Goal: Information Seeking & Learning: Learn about a topic

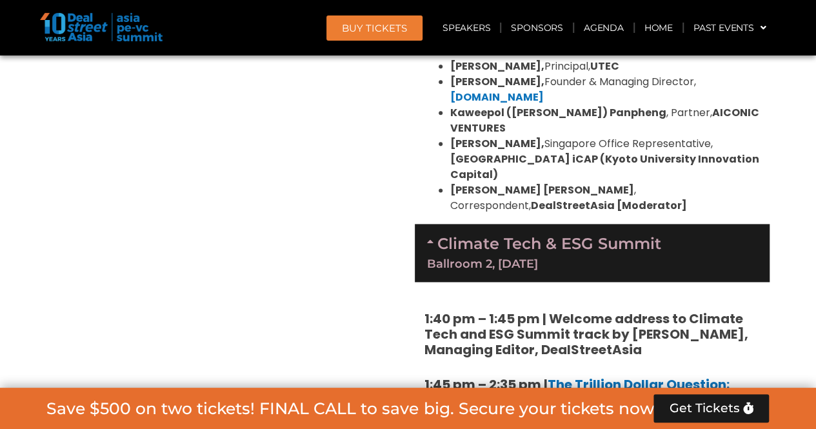
scroll to position [3202, 0]
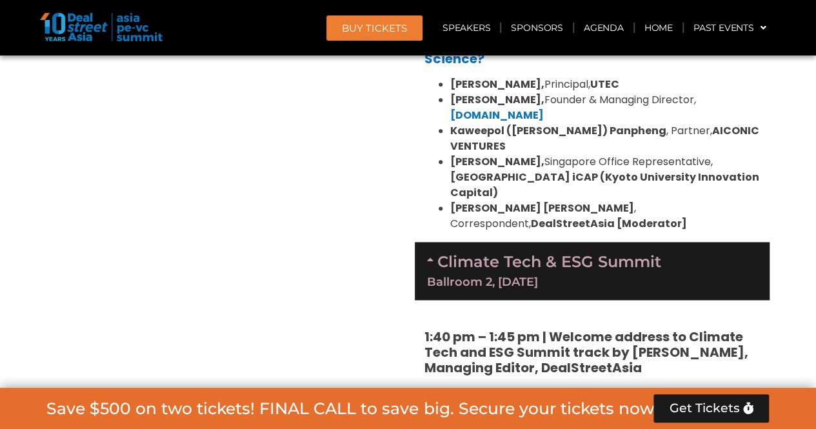
click at [495, 252] on link "Climate Tech & ESG Summit Ballroom 2, [DATE]" at bounding box center [592, 269] width 330 height 35
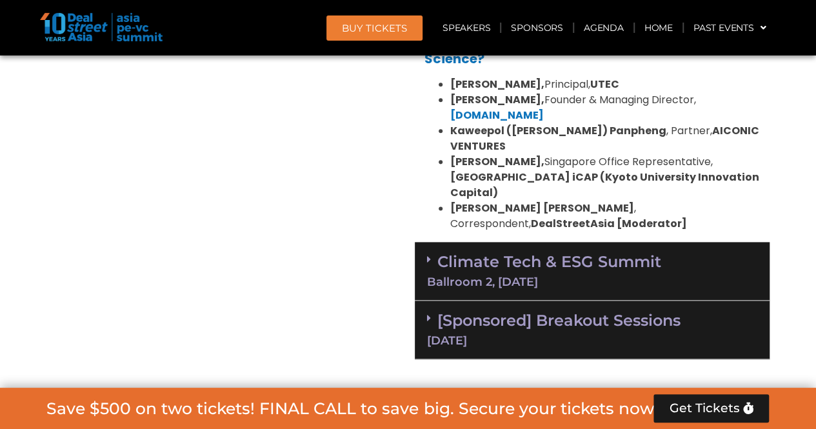
click at [497, 252] on link "Climate Tech & ESG Summit Ballroom 2, [DATE]" at bounding box center [592, 269] width 330 height 35
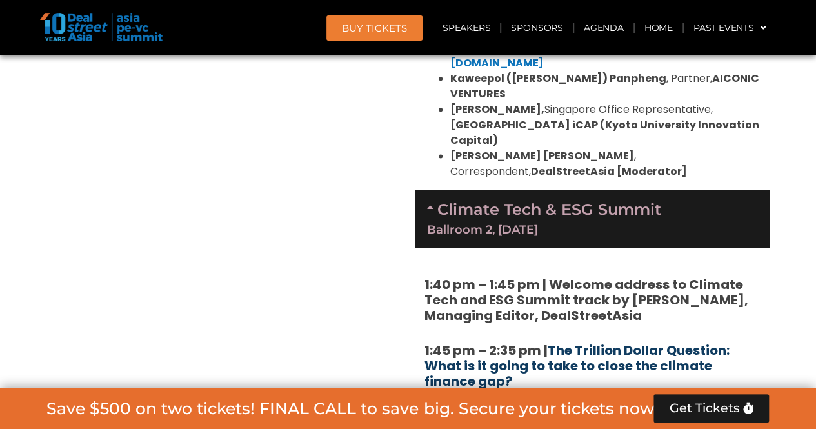
scroll to position [3267, 0]
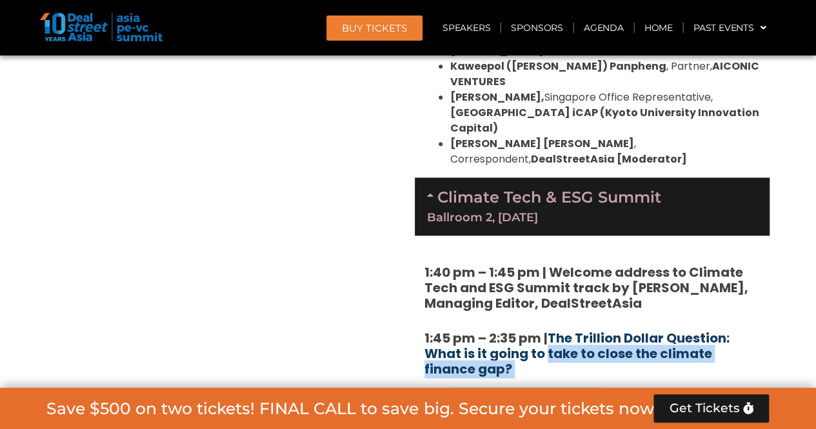
drag, startPoint x: 554, startPoint y: 256, endPoint x: 546, endPoint y: 233, distance: 24.5
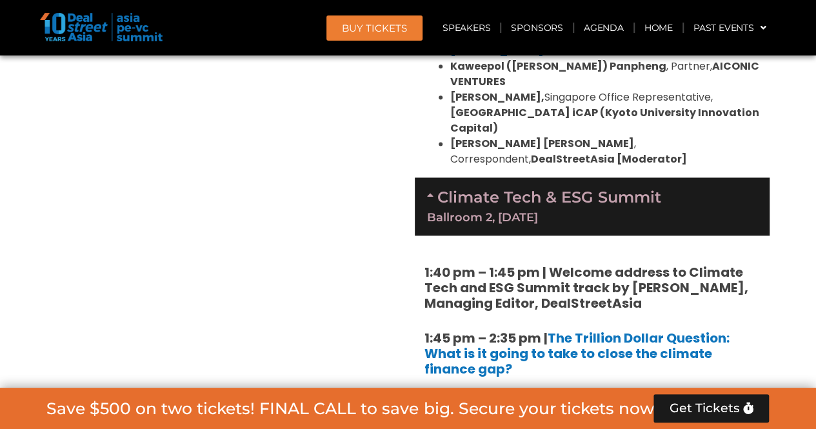
click at [560, 403] on li "Valery Tubbax , Managing Director, Investments, Pentagreen Capital" at bounding box center [605, 418] width 310 height 31
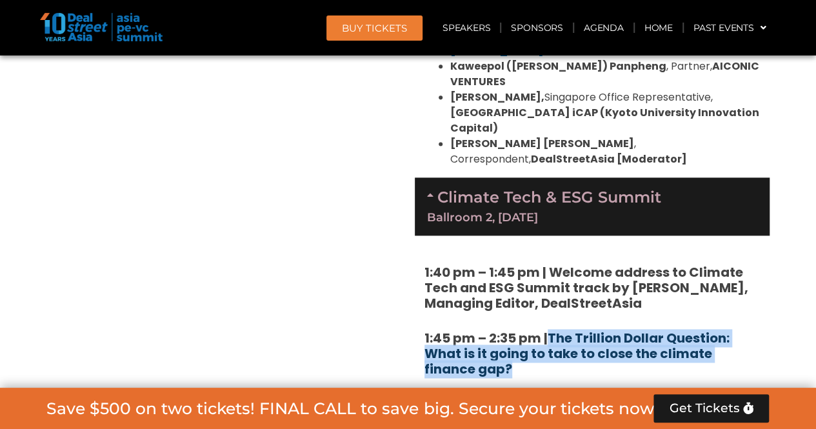
drag, startPoint x: 535, startPoint y: 245, endPoint x: 554, endPoint y: 215, distance: 35.3
click at [554, 330] on h5 "1:45 pm – 2:35 pm | The Trillion Dollar Question: What is it going to take to c…" at bounding box center [591, 353] width 335 height 46
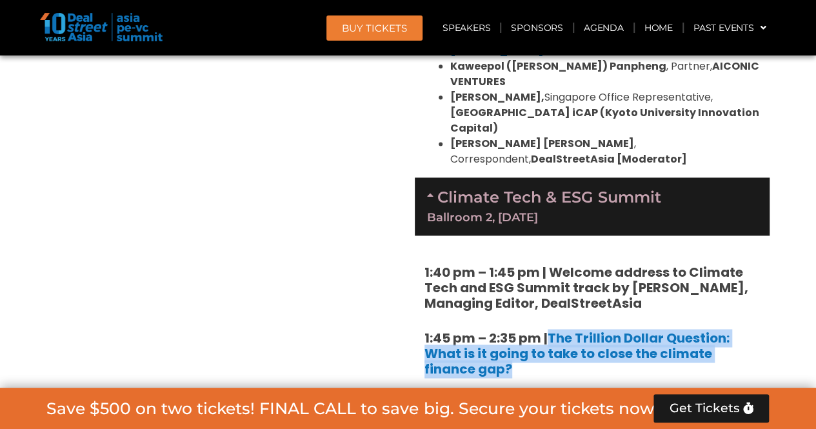
copy link "The Trillion Dollar Question: What is it going to take to close the climate fin…"
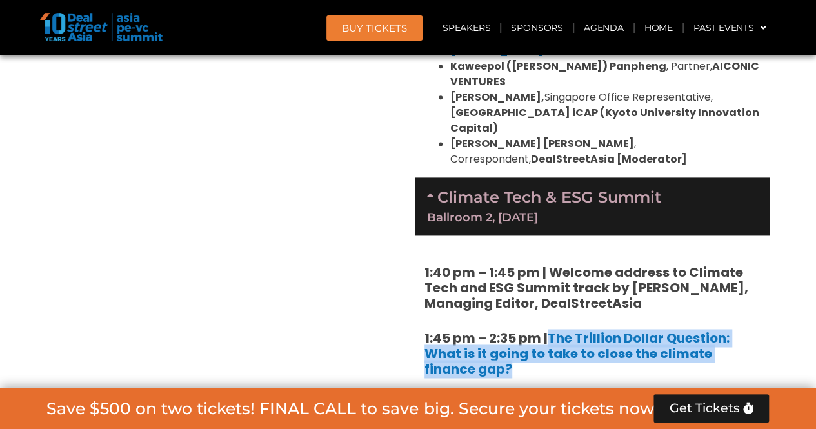
drag, startPoint x: 550, startPoint y: 250, endPoint x: 549, endPoint y: 217, distance: 32.3
click at [549, 330] on h5 "1:45 pm – 2:35 pm | The Trillion Dollar Question: What is it going to take to c…" at bounding box center [591, 353] width 335 height 46
copy h5 "The Trillion Dollar Question: What is it going to take to close the climate fin…"
